Goal: Task Accomplishment & Management: Manage account settings

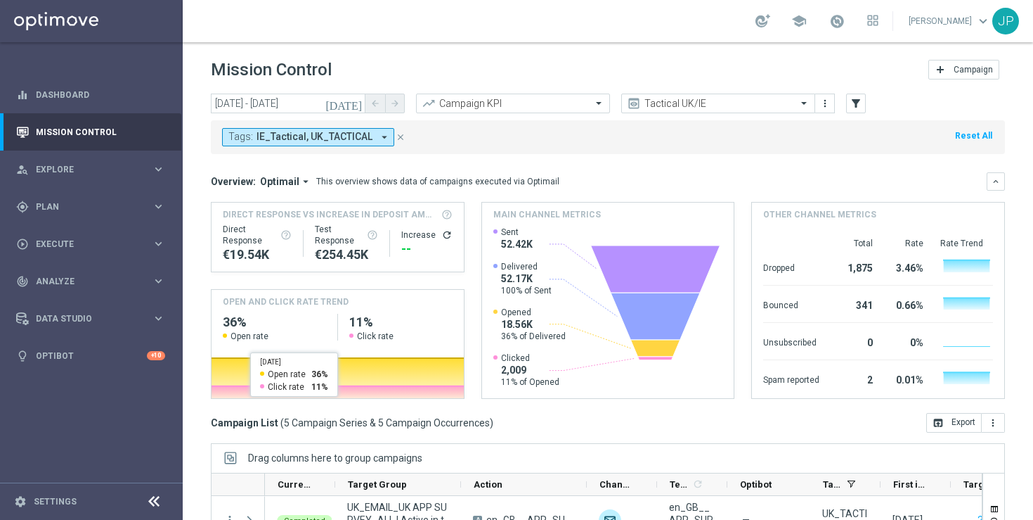
scroll to position [53, 0]
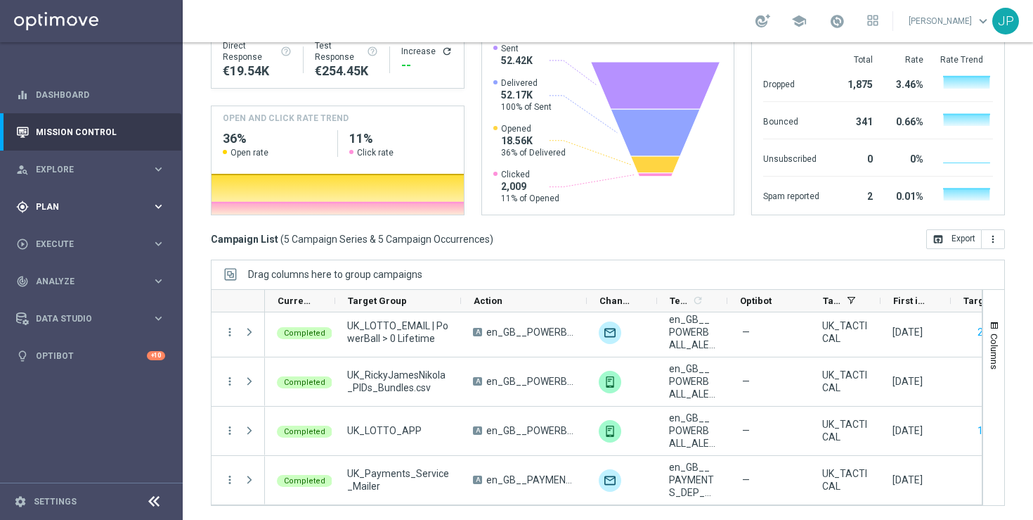
click at [134, 209] on span "Plan" at bounding box center [94, 206] width 116 height 8
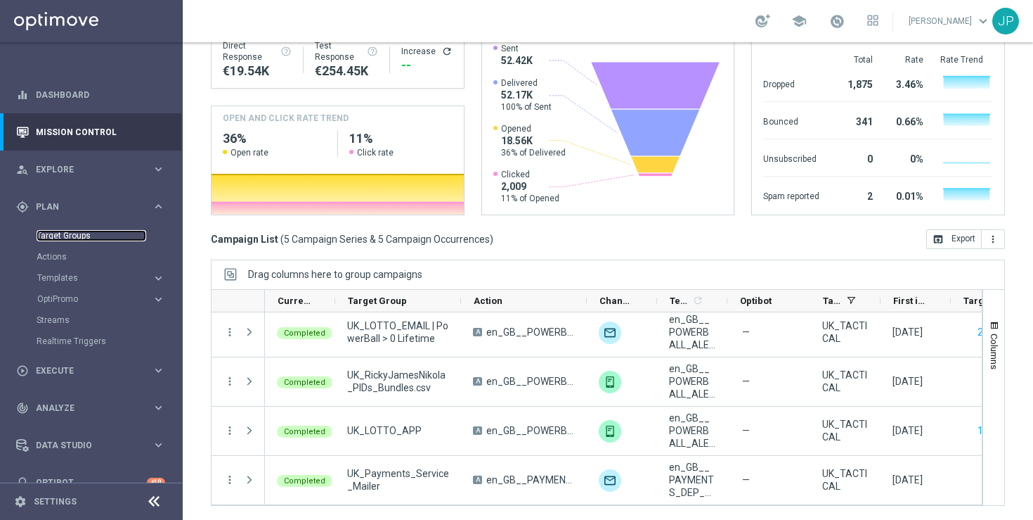
click at [115, 235] on link "Target Groups" at bounding box center [92, 235] width 110 height 11
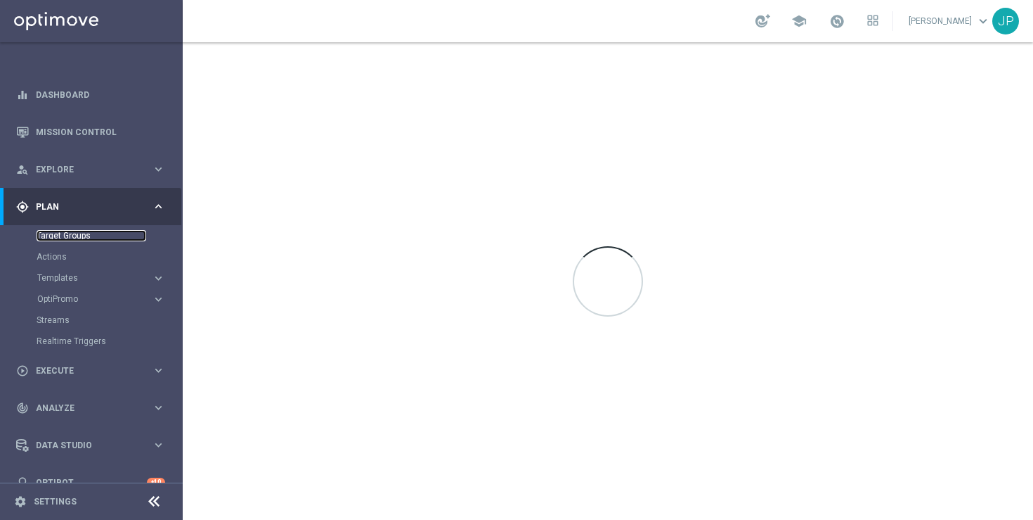
click at [96, 234] on link "Target Groups" at bounding box center [92, 235] width 110 height 11
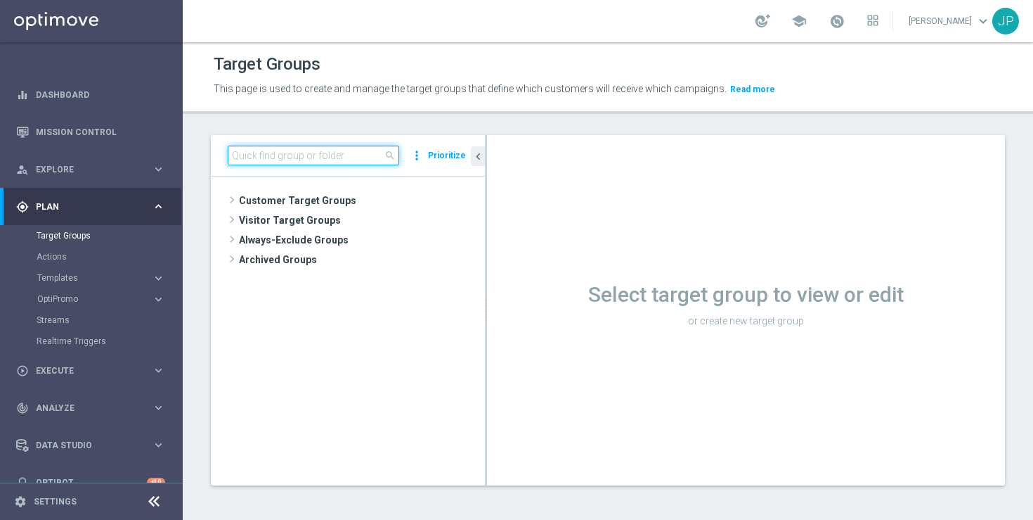
click at [288, 149] on input at bounding box center [314, 156] width 172 height 20
paste input "SMS - GI | Churn, Dorm - SuperDraw react, non claimers"
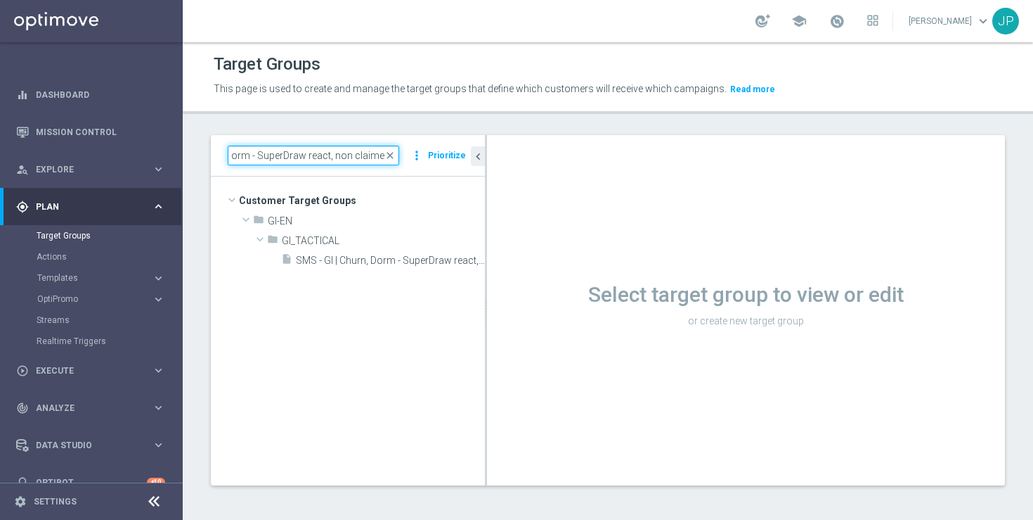
click at [257, 153] on input "SMS - GI | Churn, Dorm - SuperDraw react, non claimers" at bounding box center [314, 156] width 172 height 20
drag, startPoint x: 257, startPoint y: 153, endPoint x: 508, endPoint y: 174, distance: 251.8
click at [508, 174] on as-split "SMS - GI | Churn, Dorm - SuperDraw react, non claimers close more_vert Prioriti…" at bounding box center [608, 310] width 794 height 350
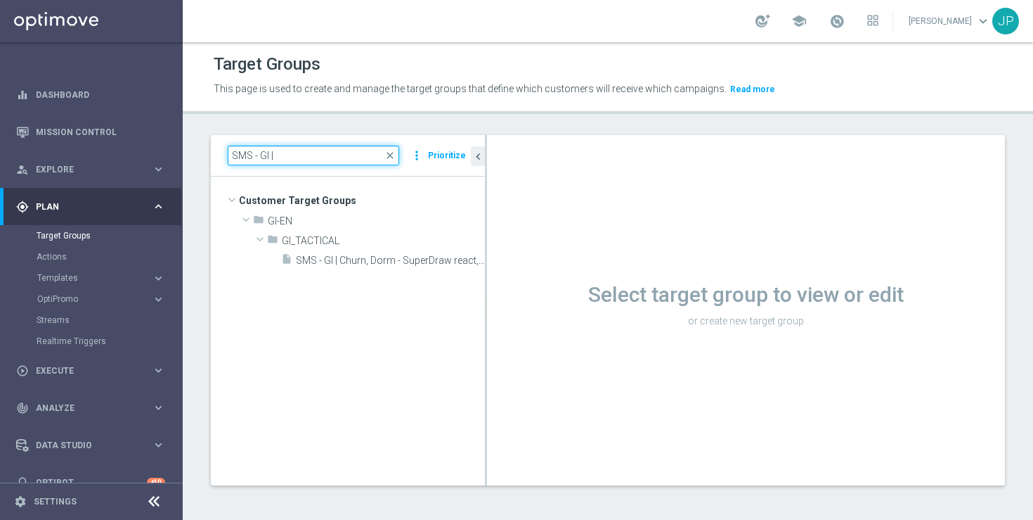
type input "SMS - GI |"
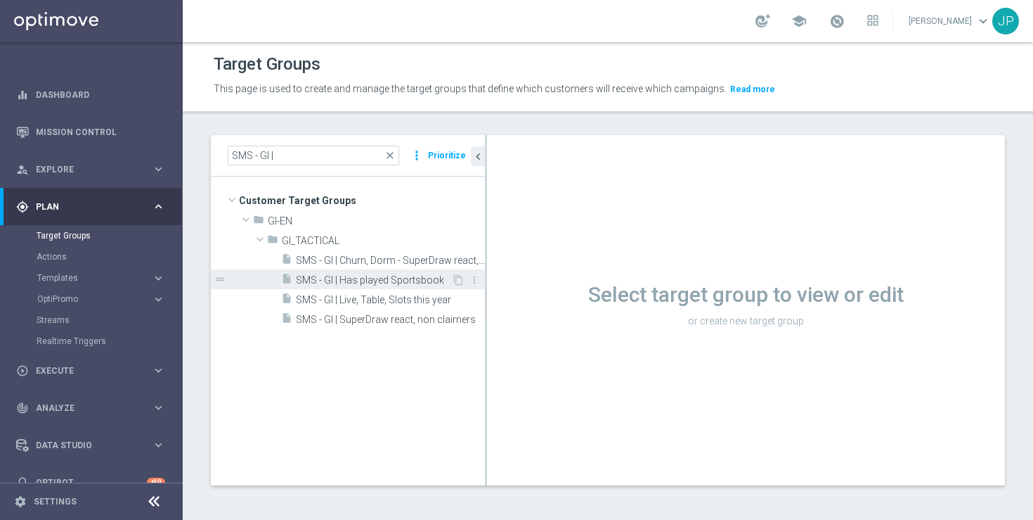
click at [413, 287] on div "insert_drive_file SMS - GI | Has played Sportsbook" at bounding box center [366, 279] width 170 height 20
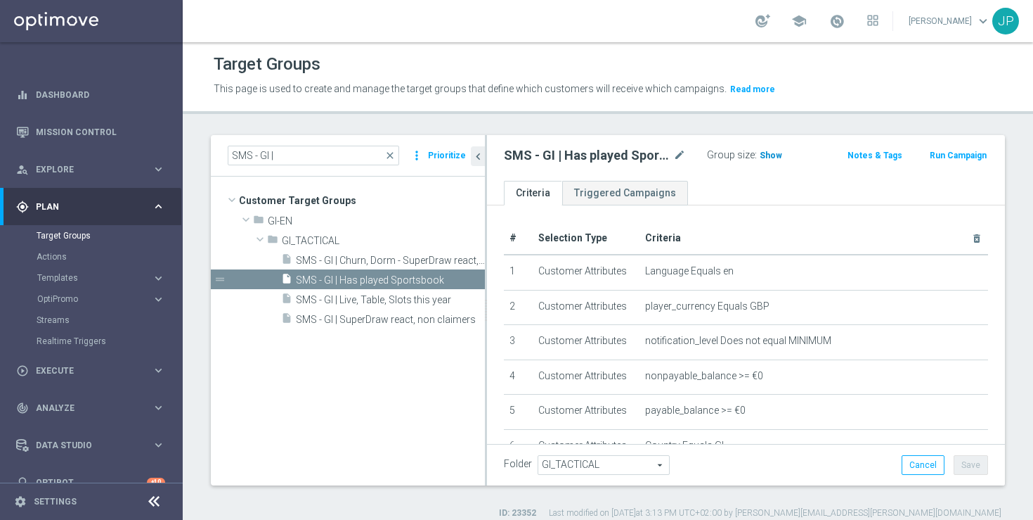
click at [768, 154] on span "Show" at bounding box center [771, 155] width 22 height 10
click at [614, 151] on h2 "SMS - GI | Has played Sportsbook" at bounding box center [587, 155] width 167 height 17
copy div "SMS - GI | Has played Sportsbook"
